Goal: Obtain resource: Download file/media

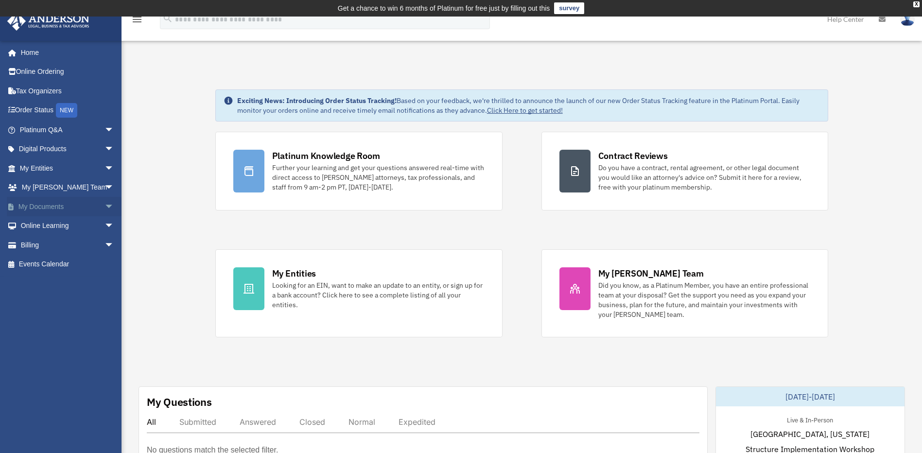
click at [51, 200] on link "My Documents arrow_drop_down" at bounding box center [68, 206] width 122 height 19
click at [104, 211] on span "arrow_drop_down" at bounding box center [113, 207] width 19 height 20
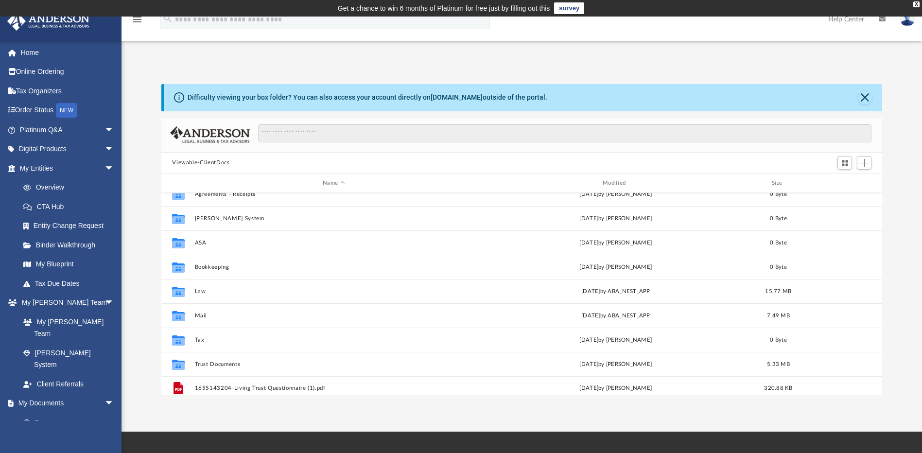
scroll to position [17, 0]
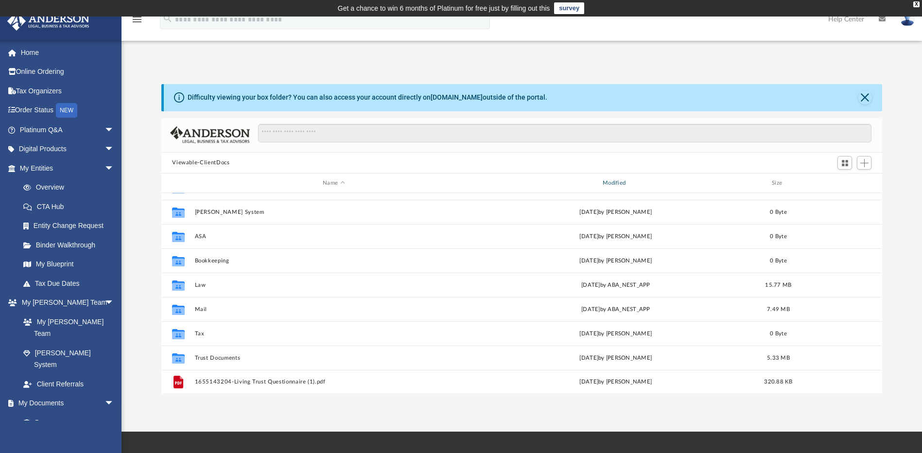
click at [612, 182] on div "Modified" at bounding box center [616, 183] width 278 height 9
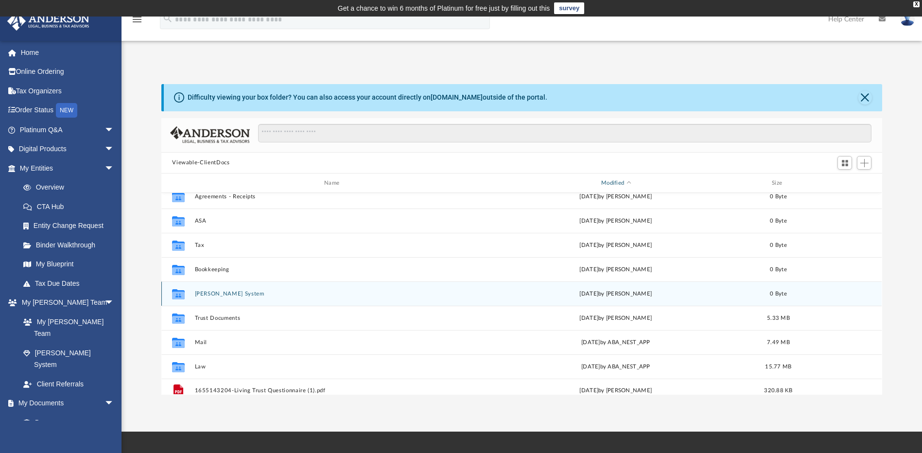
scroll to position [0, 0]
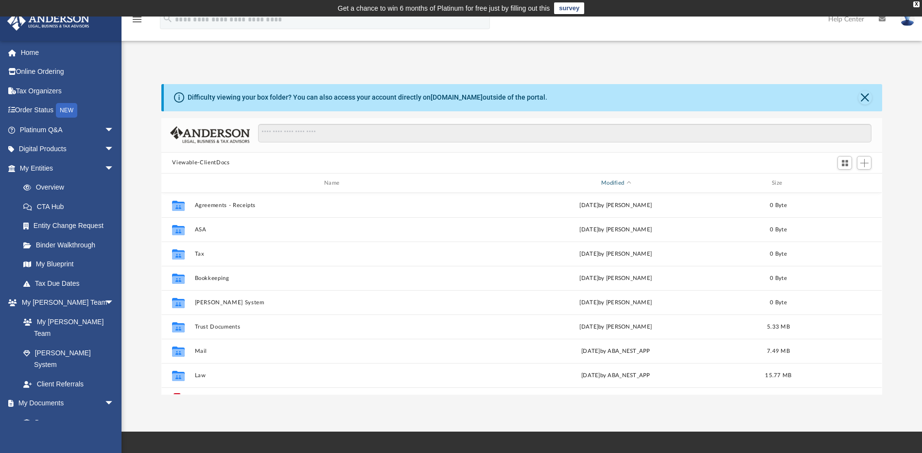
click at [610, 182] on div "Modified" at bounding box center [616, 183] width 278 height 9
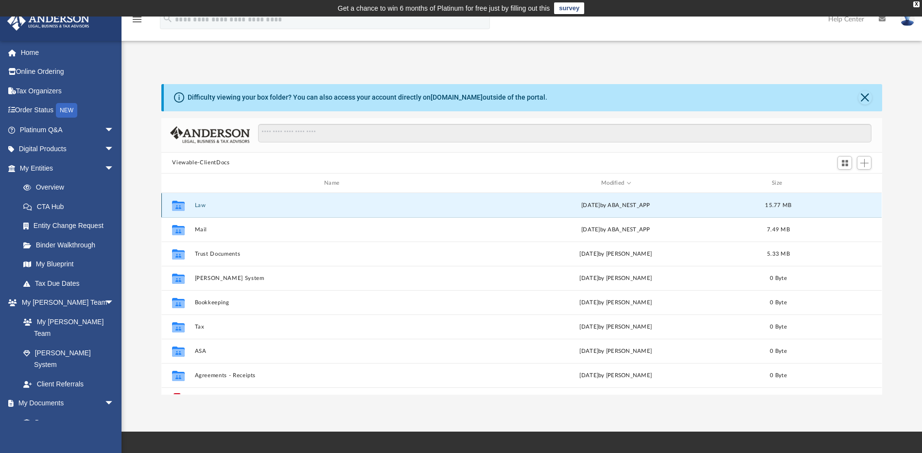
click at [389, 206] on button "Law" at bounding box center [334, 205] width 278 height 6
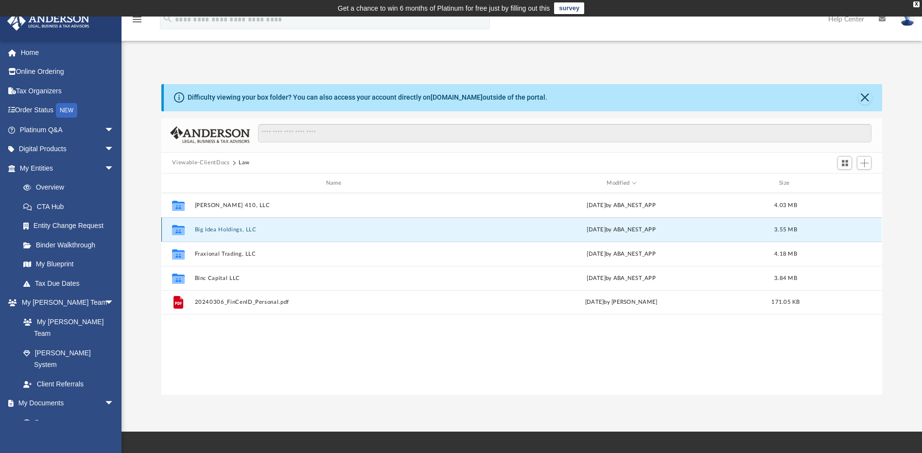
click at [380, 229] on button "Big Idea Holdings, LLC" at bounding box center [335, 229] width 281 height 6
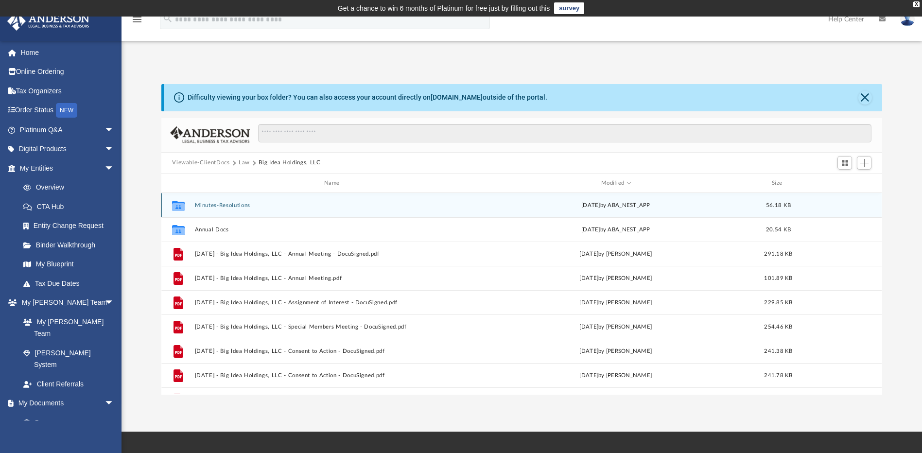
click at [426, 207] on button "Minutes-Resolutions" at bounding box center [334, 205] width 278 height 6
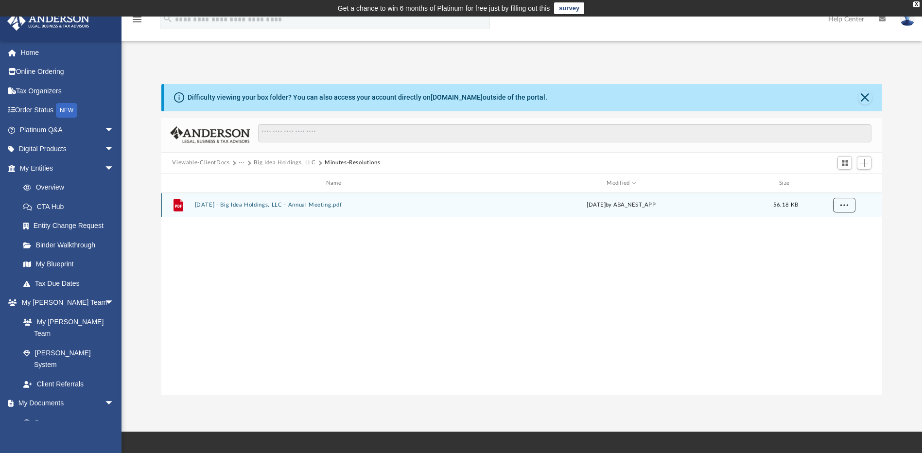
click at [842, 208] on button "More options" at bounding box center [844, 205] width 22 height 15
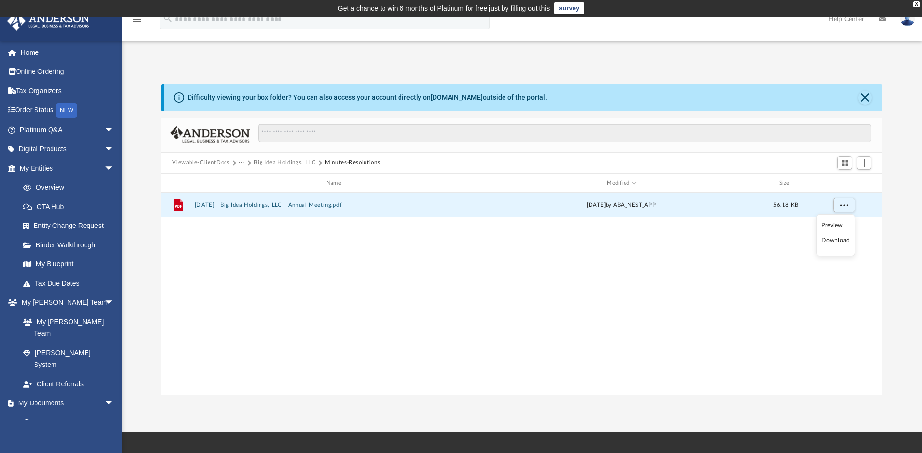
click at [841, 240] on li "Download" at bounding box center [835, 240] width 28 height 10
drag, startPoint x: 566, startPoint y: 289, endPoint x: 560, endPoint y: 285, distance: 7.2
click at [566, 288] on div "File 2025.08.05 - Big Idea Holdings, LLC - Annual Meeting.pdf today by ABA_NEST…" at bounding box center [521, 293] width 720 height 201
click at [292, 164] on button "Big Idea Holdings, LLC" at bounding box center [285, 162] width 62 height 9
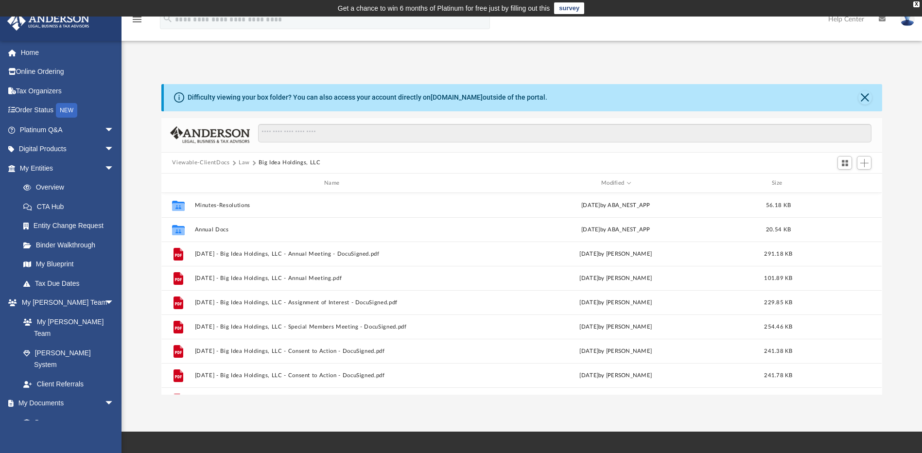
click at [247, 163] on button "Law" at bounding box center [244, 162] width 11 height 9
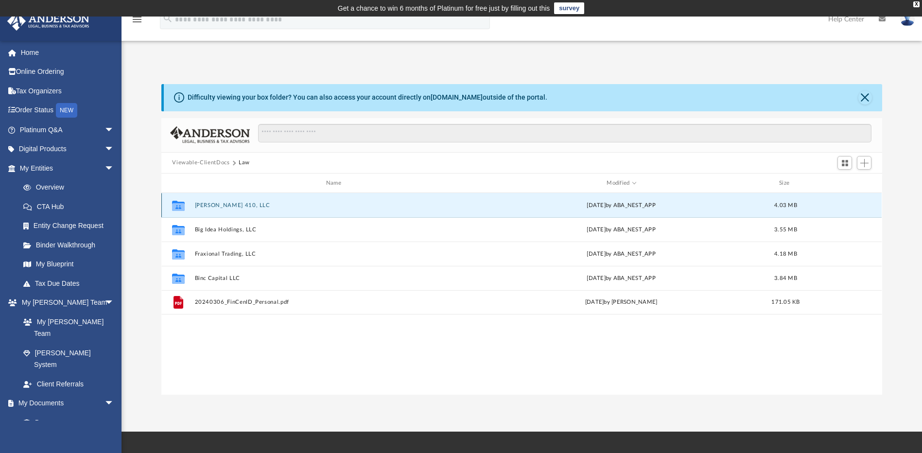
click at [302, 206] on button "Clegg 410, LLC" at bounding box center [335, 205] width 281 height 6
click at [302, 206] on button "Minutes-Resolutions" at bounding box center [335, 205] width 281 height 6
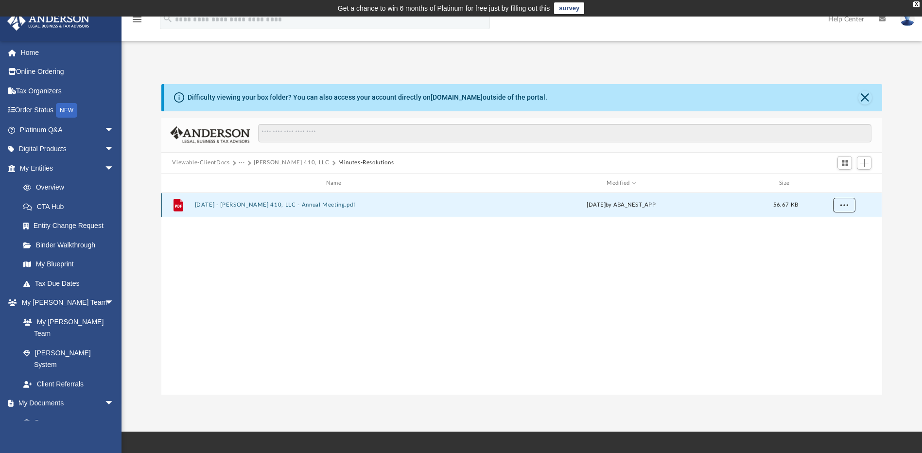
click at [842, 208] on button "More options" at bounding box center [844, 205] width 22 height 15
click at [835, 242] on li "Download" at bounding box center [835, 240] width 28 height 10
click at [399, 70] on div "Difficulty viewing your box folder? You can also access your account directly o…" at bounding box center [521, 229] width 800 height 331
click at [271, 162] on button "Clegg 410, LLC" at bounding box center [291, 162] width 75 height 9
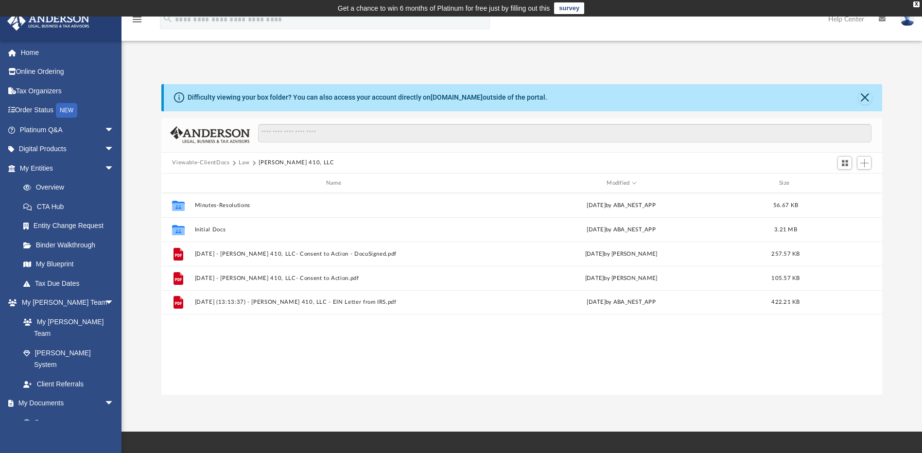
click at [245, 162] on button "Law" at bounding box center [244, 162] width 11 height 9
click at [221, 162] on button "Viewable-ClientDocs" at bounding box center [200, 162] width 57 height 9
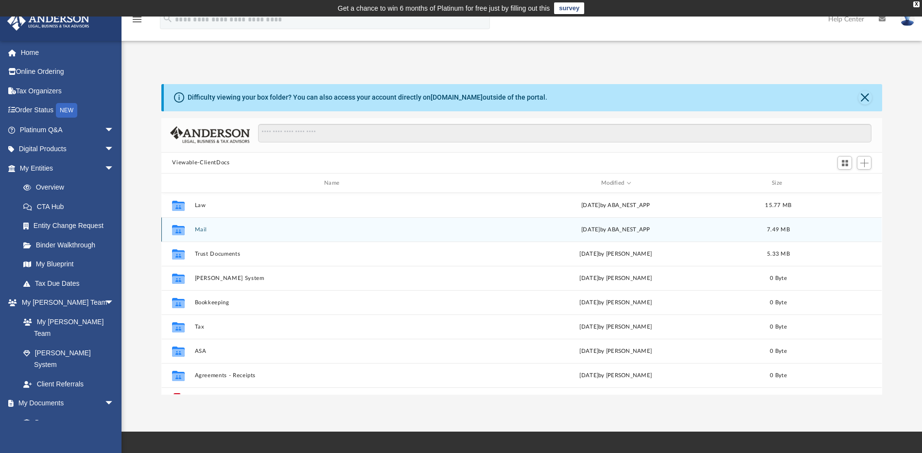
click at [282, 233] on div "Collaborated Folder Mail Wed Aug 6 2025 by ABA_NEST_APP 7.49 MB" at bounding box center [521, 229] width 720 height 24
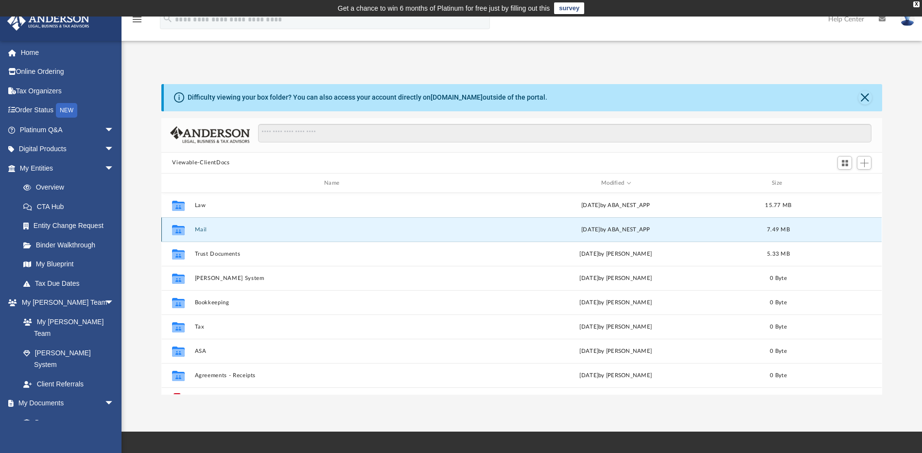
click at [282, 233] on div "Collaborated Folder Mail Wed Aug 6 2025 by ABA_NEST_APP 7.49 MB" at bounding box center [521, 229] width 720 height 24
click at [332, 229] on button "Mail" at bounding box center [334, 229] width 278 height 6
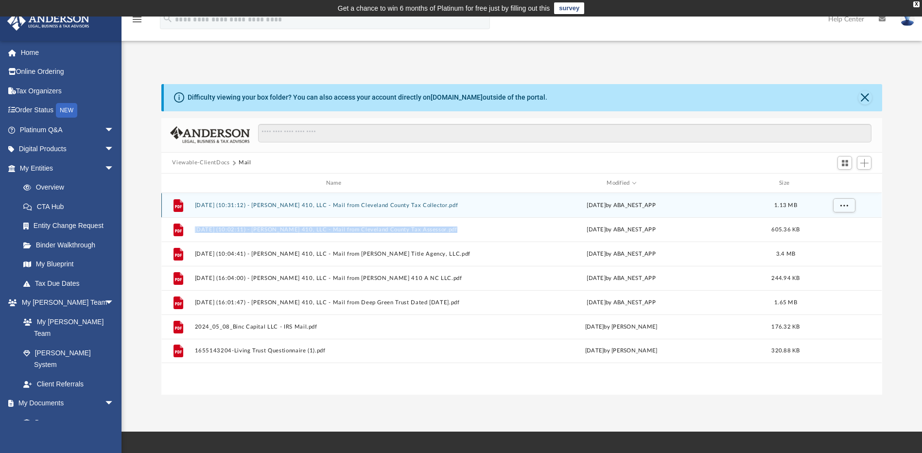
click at [393, 202] on button "2025.08.06 (10:31:12) - Clegg 410, LLC - Mail from Cleveland County Tax Collect…" at bounding box center [335, 205] width 281 height 6
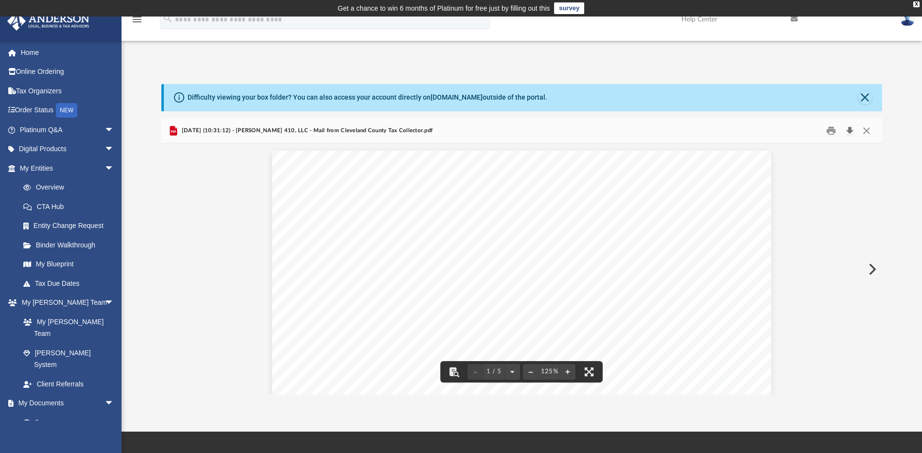
click at [849, 128] on button "Download" at bounding box center [848, 130] width 17 height 15
click at [233, 58] on div "App spiffy_world@yahoo.com Sign Out spiffy_world@yahoo.com Home Online Ordering…" at bounding box center [461, 223] width 922 height 341
click at [865, 129] on button "Close" at bounding box center [865, 130] width 17 height 15
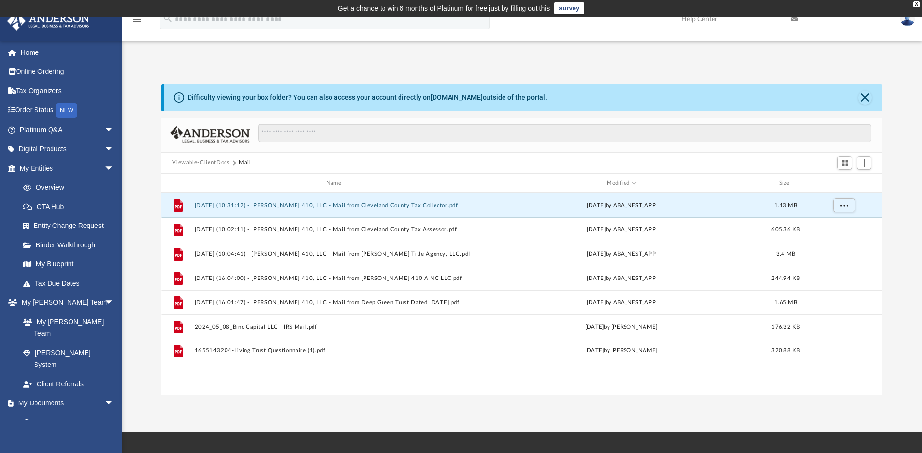
click at [213, 159] on button "Viewable-ClientDocs" at bounding box center [200, 162] width 57 height 9
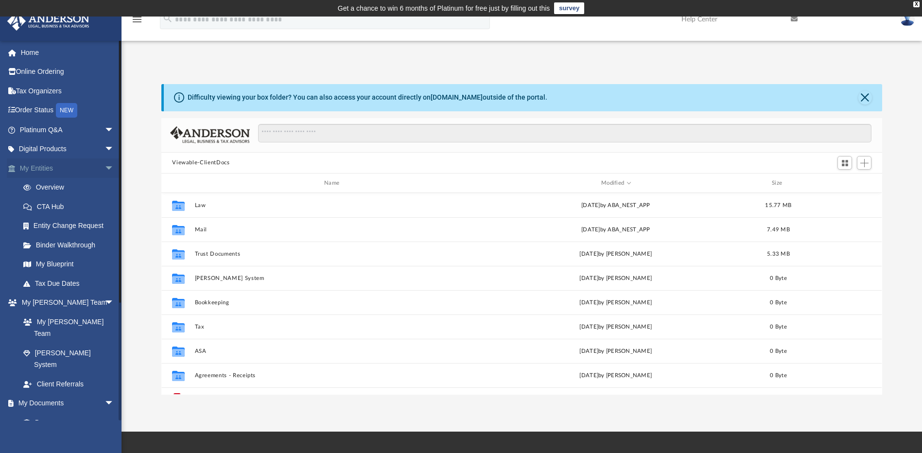
click at [104, 169] on span "arrow_drop_down" at bounding box center [113, 168] width 19 height 20
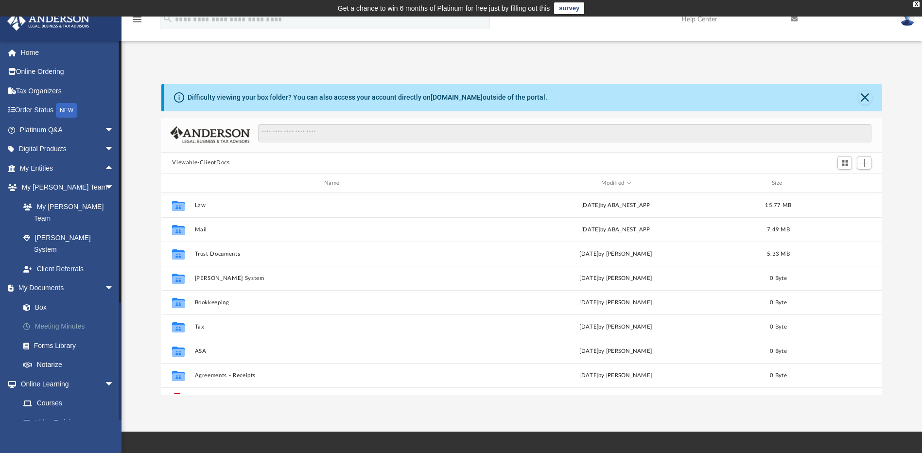
click at [60, 317] on link "Meeting Minutes" at bounding box center [71, 326] width 115 height 19
